Goal: Information Seeking & Learning: Find specific fact

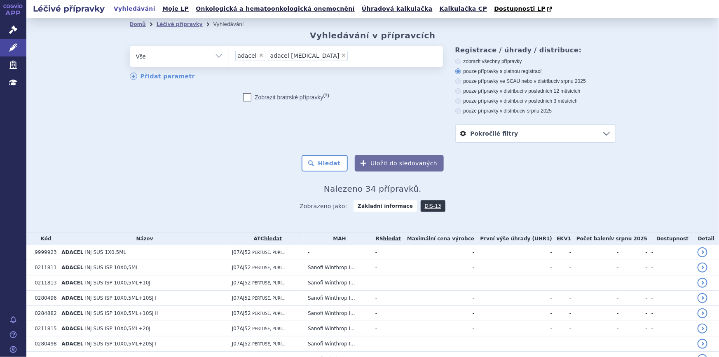
scroll to position [251, 0]
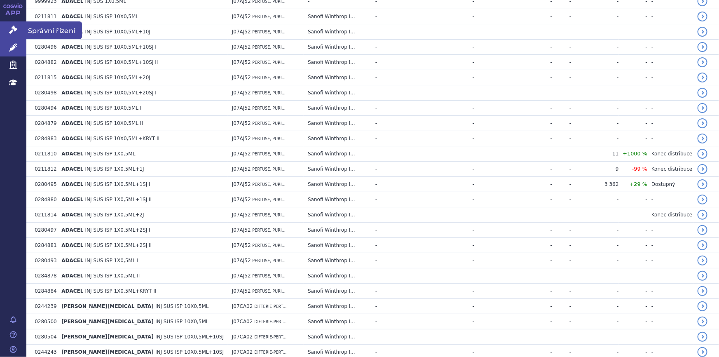
click at [11, 33] on icon at bounding box center [13, 30] width 8 height 8
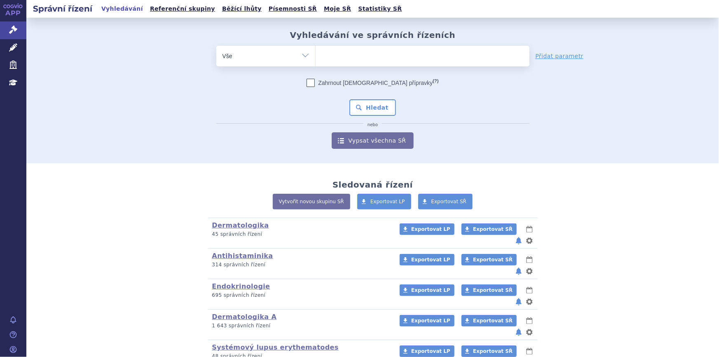
click at [330, 54] on ul at bounding box center [422, 54] width 214 height 17
click at [315, 54] on select at bounding box center [315, 55] width 0 height 21
type input "tr"
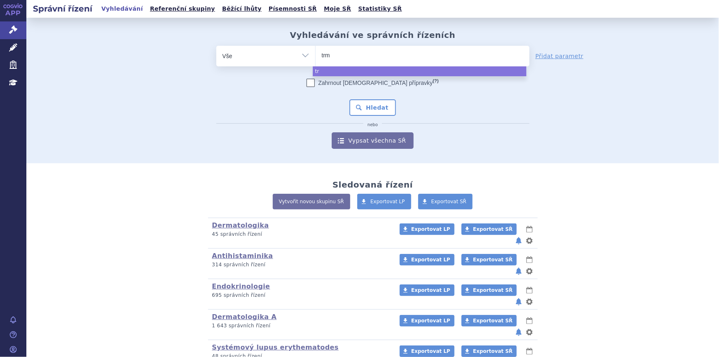
type input "trmy"
type input "trmyfy"
type input "trmyfya"
select select "trmyfya"
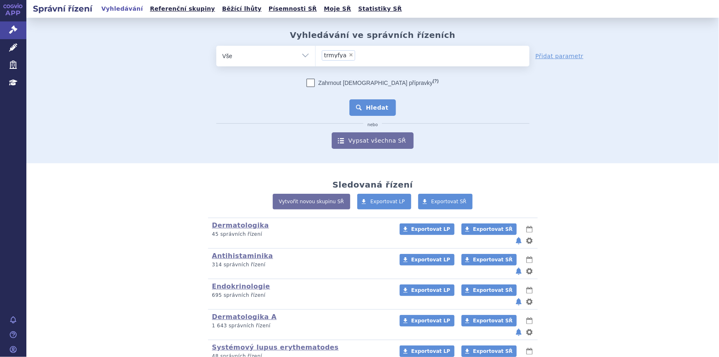
click at [361, 107] on button "Hledat" at bounding box center [372, 107] width 47 height 16
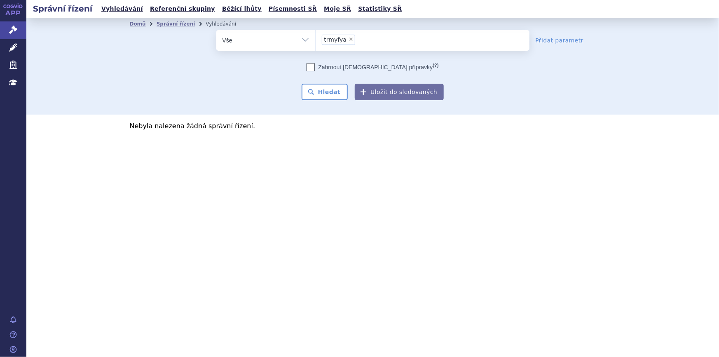
click at [365, 47] on ul "× trmyfya" at bounding box center [422, 39] width 214 height 18
click at [315, 47] on select "trmyfya" at bounding box center [315, 40] width 0 height 21
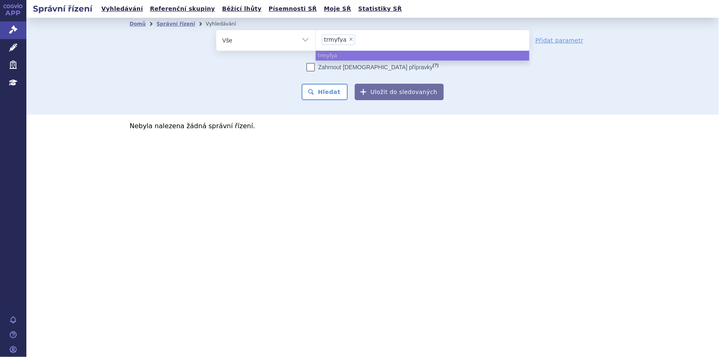
select select
type input "trmyfya"
type input "trmy"
type input "trm"
type input "tr"
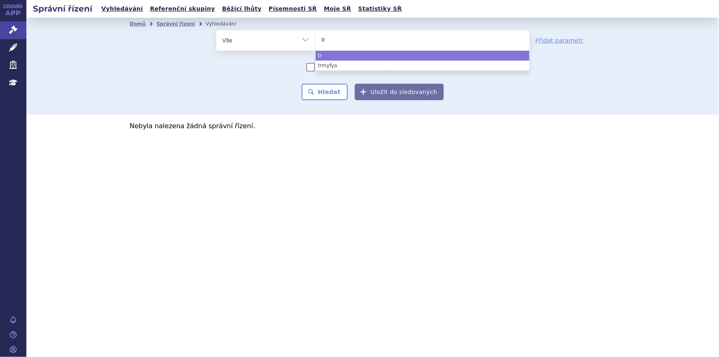
type input "tre"
type input "trem"
type input "tremf"
type input "tremfya"
select select "[MEDICAL_DATA]"
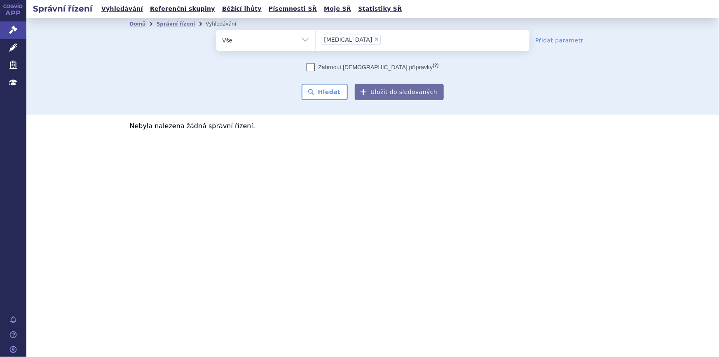
click at [331, 100] on div "Domů Správní řízení Vyhledávání Vyhledávání ve správních řízeních odstranit Vše…" at bounding box center [372, 66] width 692 height 97
click at [330, 96] on button "Hledat" at bounding box center [324, 92] width 47 height 16
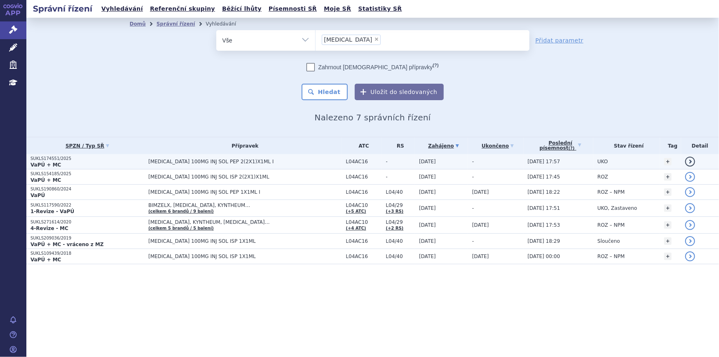
click at [231, 163] on span "[MEDICAL_DATA] 100MG INJ SOL PEP 2(2X1)X1ML I" at bounding box center [245, 162] width 194 height 6
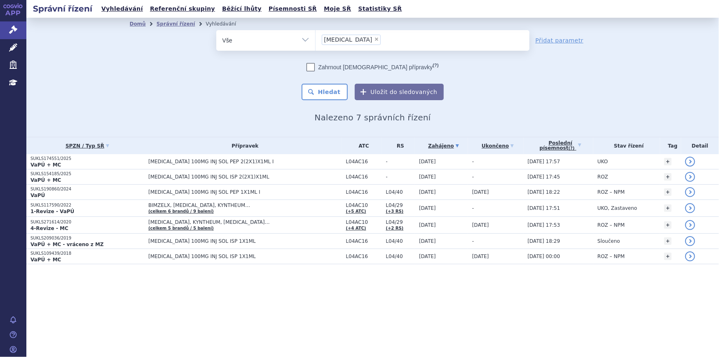
click at [374, 37] on span "×" at bounding box center [376, 39] width 5 height 5
click at [315, 37] on select "[MEDICAL_DATA]" at bounding box center [315, 40] width 0 height 21
select select
type input "ri"
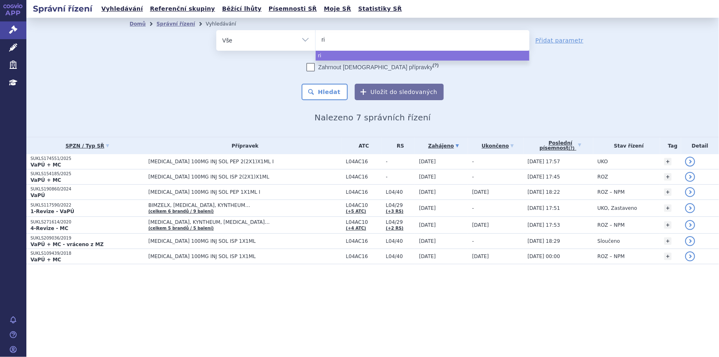
type input "rin"
type input "rinv"
type input "rinvo"
type input "rinvoq"
select select "rinvoq"
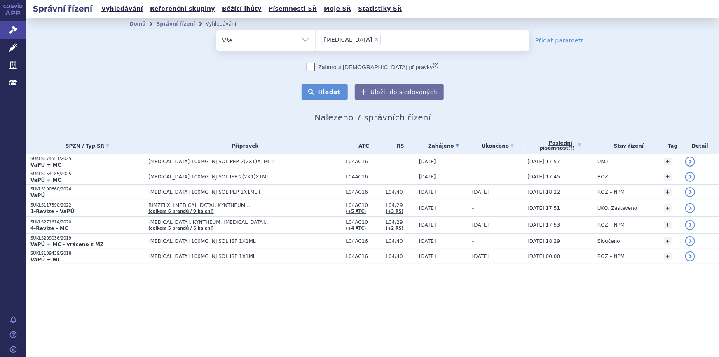
click at [338, 89] on button "Hledat" at bounding box center [324, 92] width 47 height 16
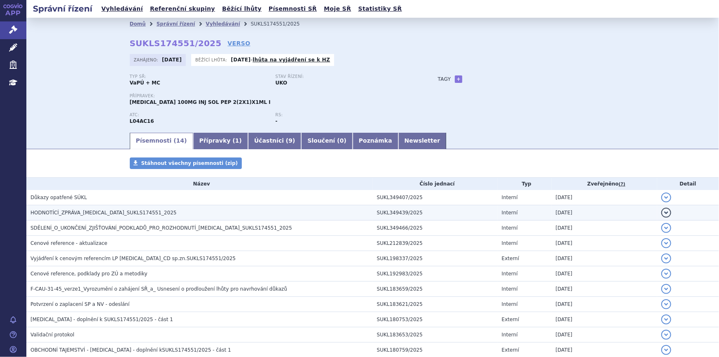
click at [182, 208] on td "HODNOTÍCÍ_ZPRÁVA_[MEDICAL_DATA]_SUKLS174551_2025" at bounding box center [199, 212] width 346 height 15
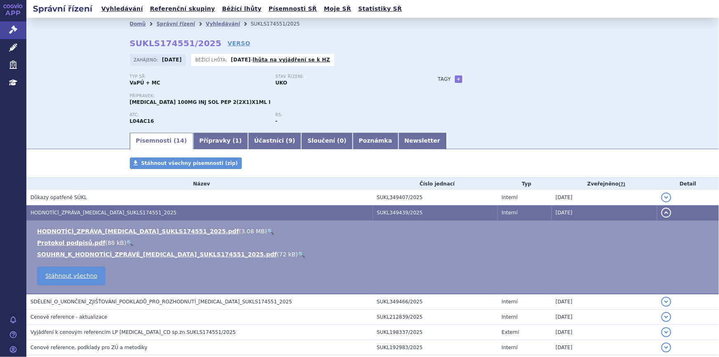
click at [267, 229] on link "🔍" at bounding box center [270, 231] width 7 height 7
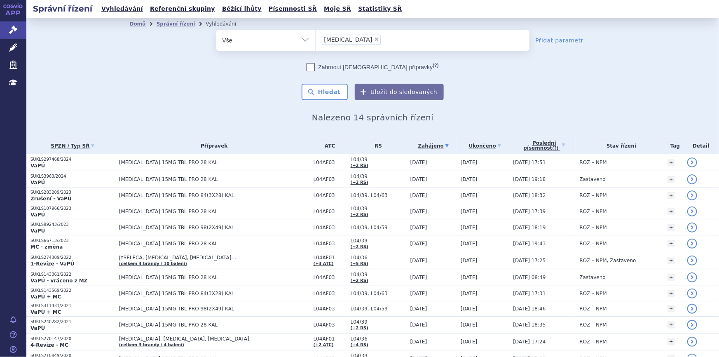
scroll to position [37, 0]
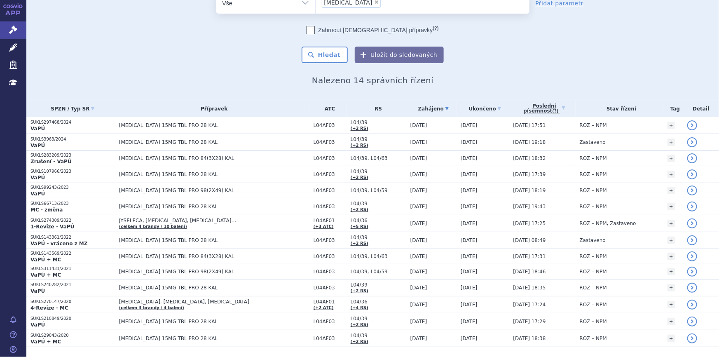
click at [141, 65] on div "Domů Správní řízení Vyhledávání Vyhledávání ve správních řízeních odstranit Vše…" at bounding box center [372, 39] width 519 height 92
